Goal: Transaction & Acquisition: Obtain resource

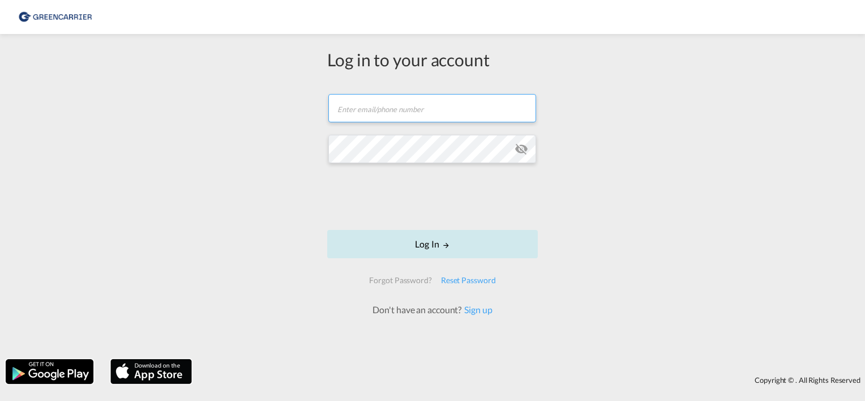
type input "[PERSON_NAME][EMAIL_ADDRESS][PERSON_NAME][DOMAIN_NAME]"
click at [446, 240] on button "Log In" at bounding box center [432, 244] width 211 height 28
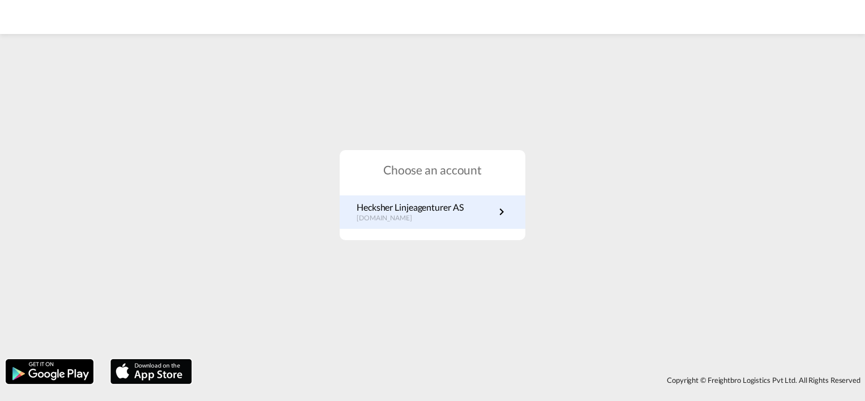
click at [408, 215] on p "[DOMAIN_NAME]" at bounding box center [409, 218] width 106 height 10
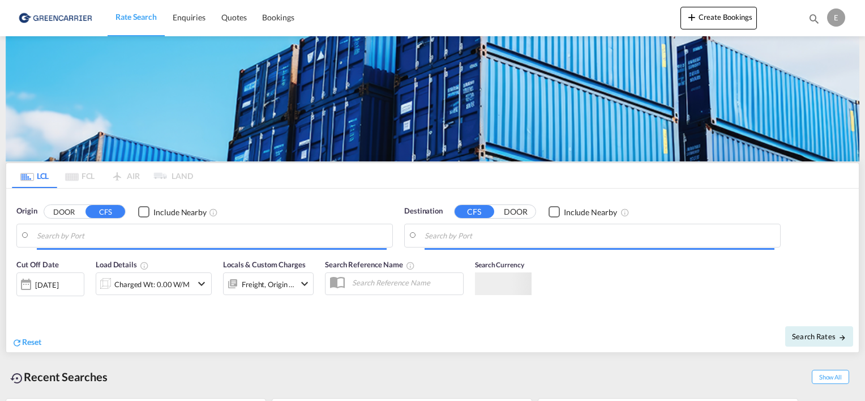
type input "Oslo, NOOSL"
type input "Shanghai, SH, CNSHA"
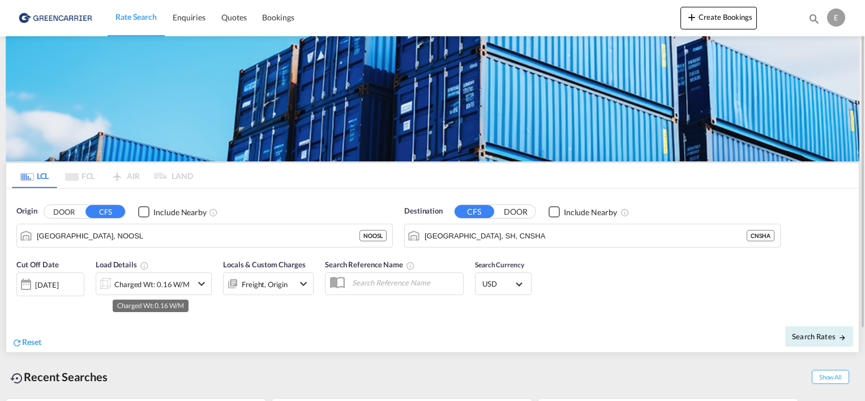
click at [161, 281] on div "Charged Wt: 0.16 W/M" at bounding box center [151, 284] width 75 height 16
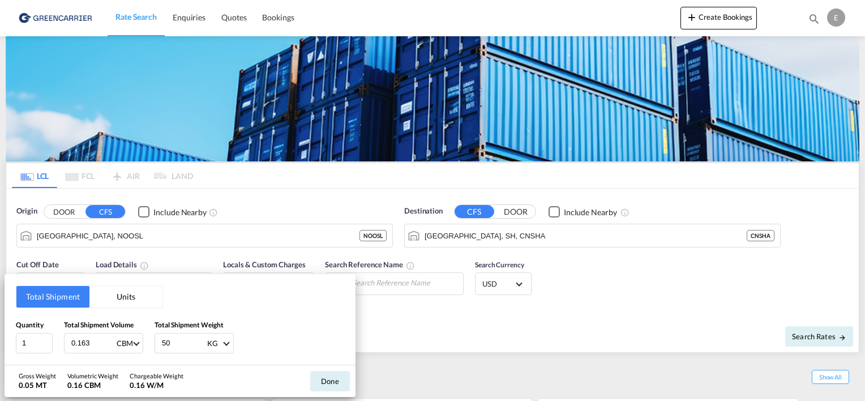
click at [125, 295] on button "Units" at bounding box center [125, 297] width 73 height 22
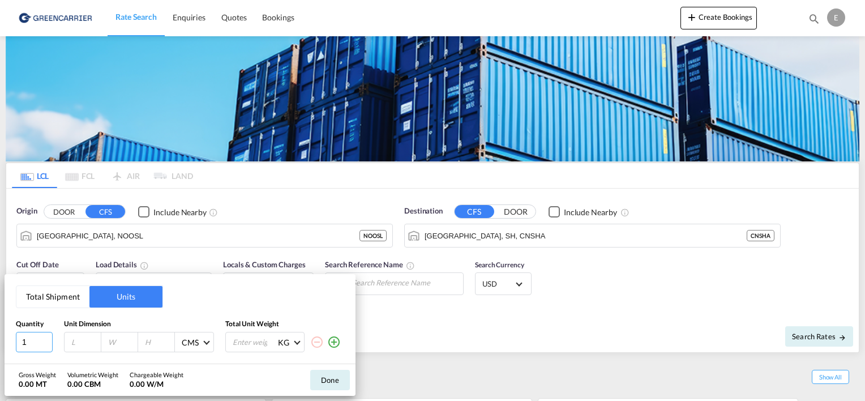
click at [33, 342] on input "1" at bounding box center [34, 342] width 37 height 20
type input "120"
type input "80"
type input "130"
type input "153"
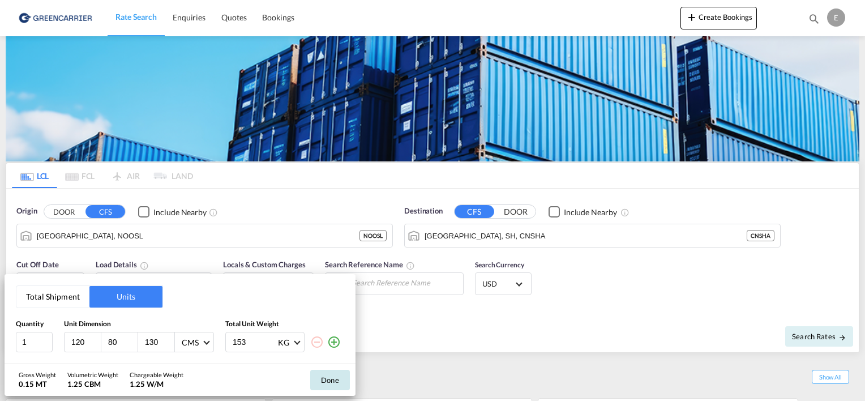
click at [333, 383] on button "Done" at bounding box center [330, 380] width 40 height 20
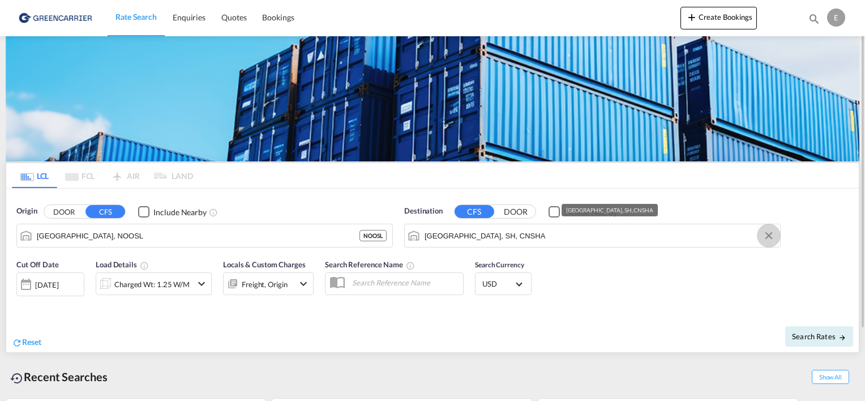
click at [771, 234] on button "Clear Input" at bounding box center [768, 235] width 17 height 17
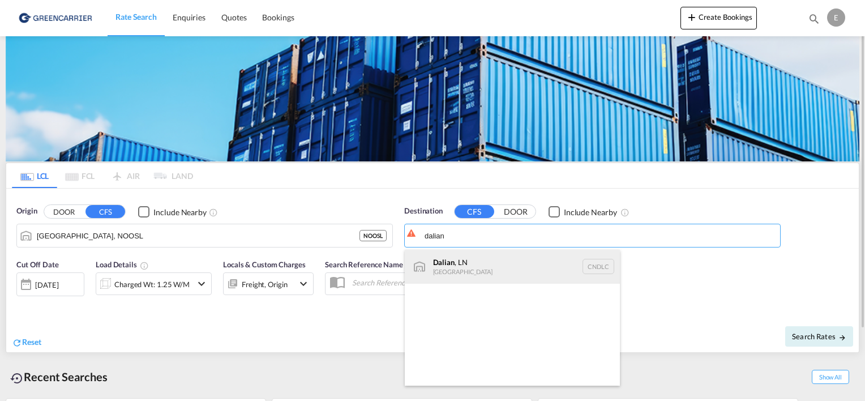
click at [480, 257] on div "Dalian , LN China CNDLC" at bounding box center [512, 267] width 215 height 34
type input "Dalian, LN, CNDLC"
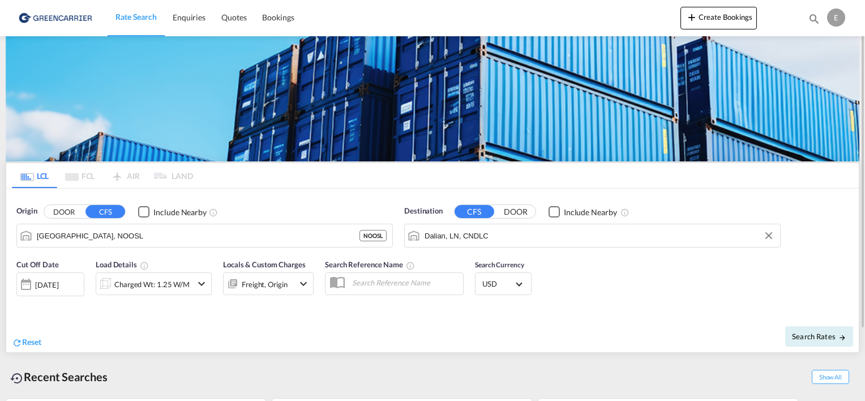
click at [643, 269] on div "Cut Off Date 25 Aug 2025 25/08/2025 Load Details Charged Wt: 1.25 W/M Locals & …" at bounding box center [432, 283] width 852 height 61
click at [828, 333] on span "Search Rates" at bounding box center [819, 336] width 54 height 9
type input "NOOSL to CNDLC / 25 Aug 2025"
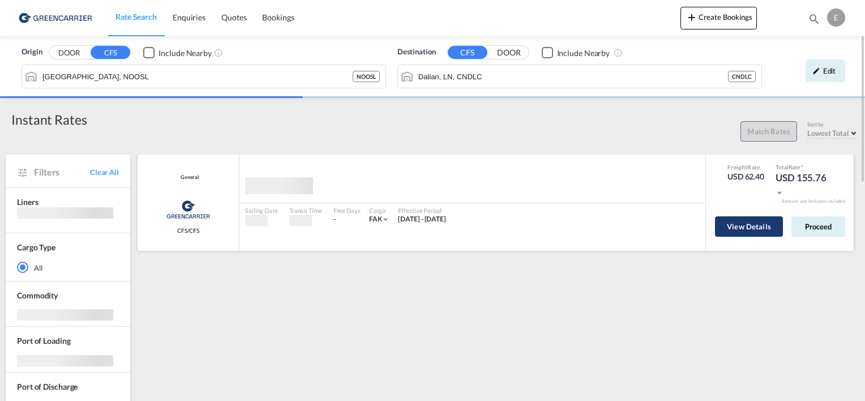
click at [763, 224] on button "View Details" at bounding box center [749, 226] width 68 height 20
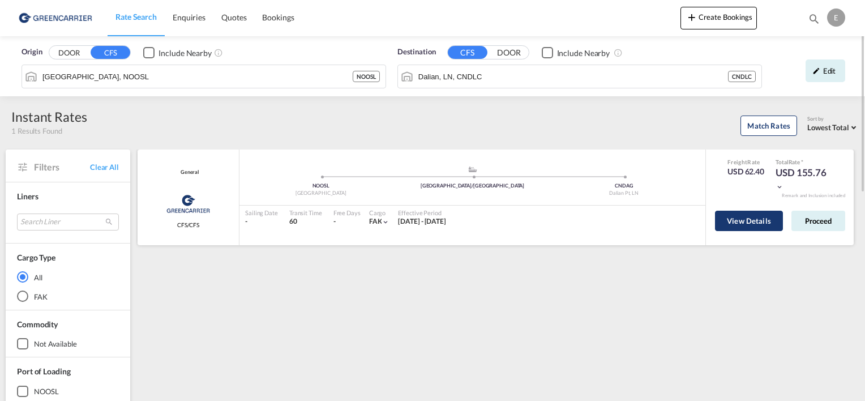
click at [745, 224] on button "View Details" at bounding box center [749, 221] width 68 height 20
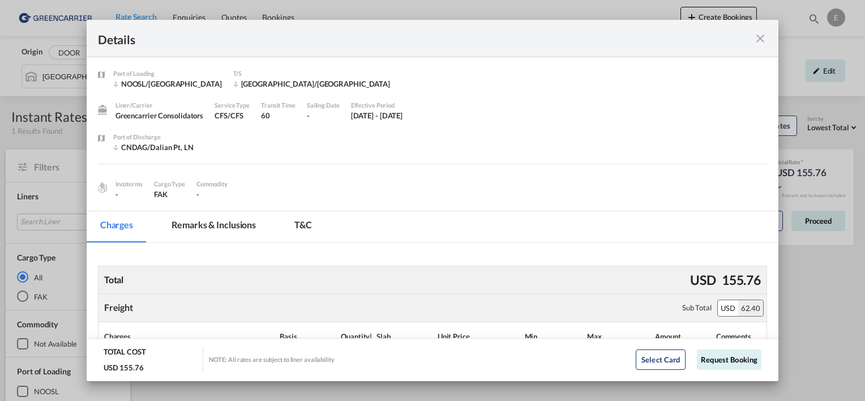
click at [762, 40] on md-icon "icon-close fg-AAA8AD m-0 cursor" at bounding box center [760, 39] width 14 height 14
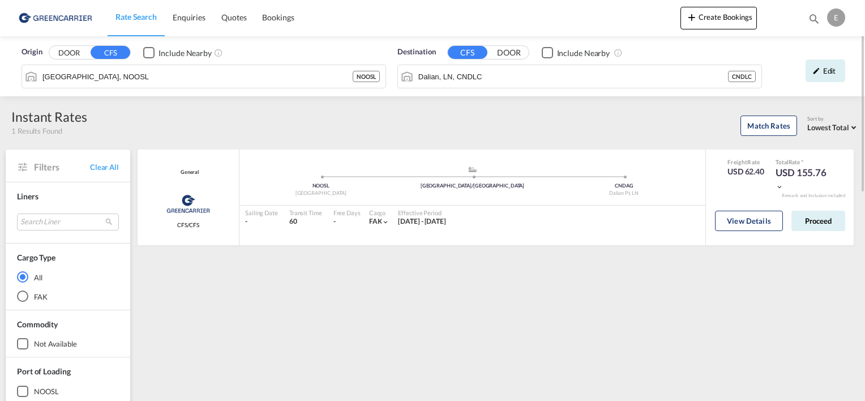
click at [241, 132] on div "Match Rates Sort by Lowest Total Lowest Freight Lowest Total Fastest Transit" at bounding box center [473, 124] width 772 height 24
click at [763, 217] on button "View Details" at bounding box center [749, 221] width 68 height 20
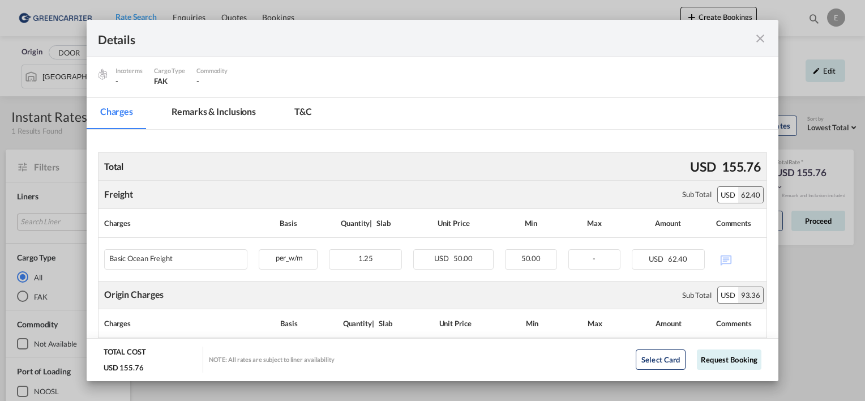
scroll to position [170, 0]
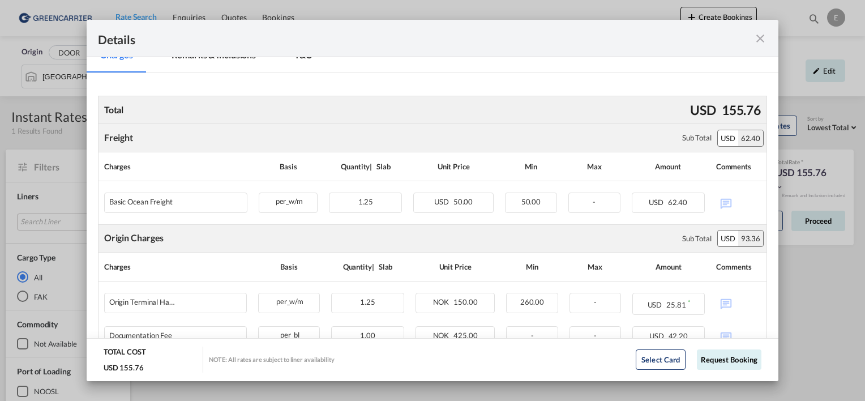
click at [758, 40] on md-icon "icon-close fg-AAA8AD m-0 cursor" at bounding box center [760, 39] width 14 height 14
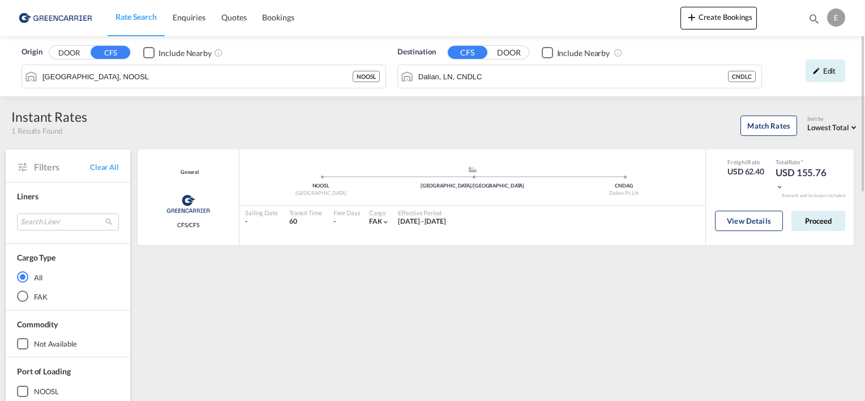
click at [53, 22] on img at bounding box center [55, 17] width 76 height 25
